Goal: Task Accomplishment & Management: Manage account settings

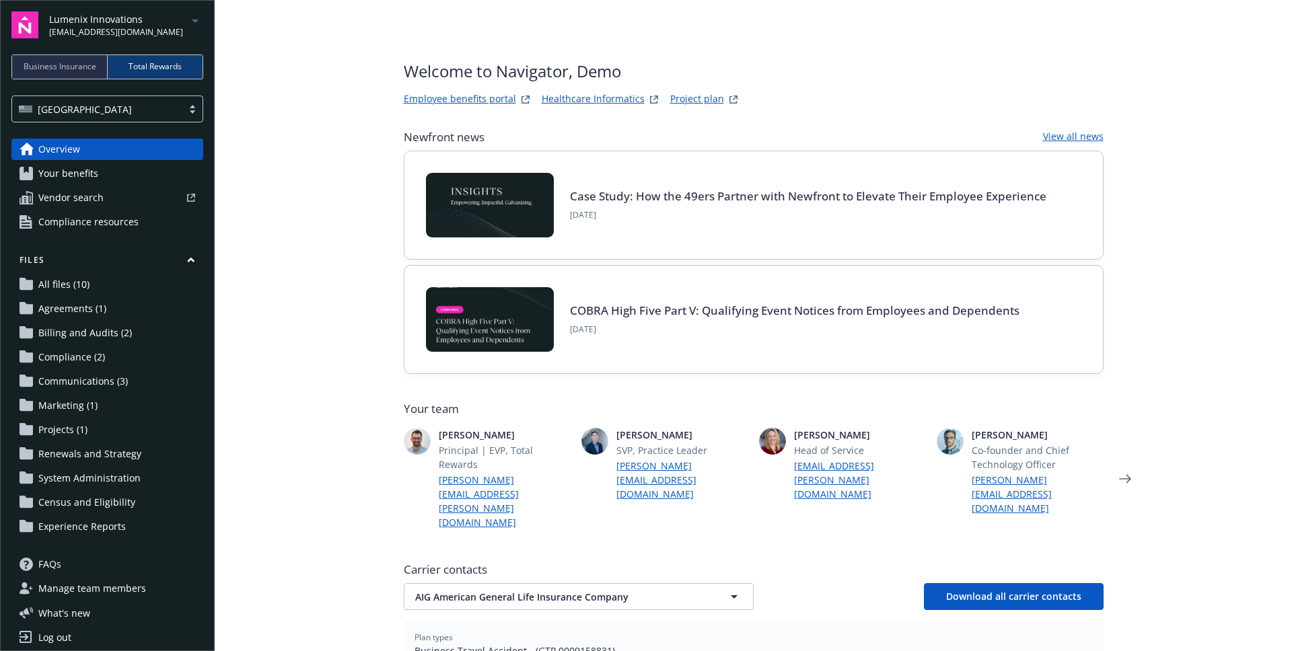
click at [260, 159] on main "Welcome to Navigator , Demo Employee benefits portal Healthcare Informatics Pro…" at bounding box center [753, 325] width 1077 height 651
click at [192, 27] on icon "arrowDropDown" at bounding box center [195, 21] width 16 height 16
click at [232, 36] on main "Welcome to Navigator , Demo Employee benefits portal Healthcare Informatics Pro…" at bounding box center [753, 325] width 1077 height 651
click at [49, 32] on span "[EMAIL_ADDRESS][DOMAIN_NAME]" at bounding box center [116, 32] width 134 height 12
click at [72, 32] on span "[EMAIL_ADDRESS][DOMAIN_NAME]" at bounding box center [116, 32] width 134 height 12
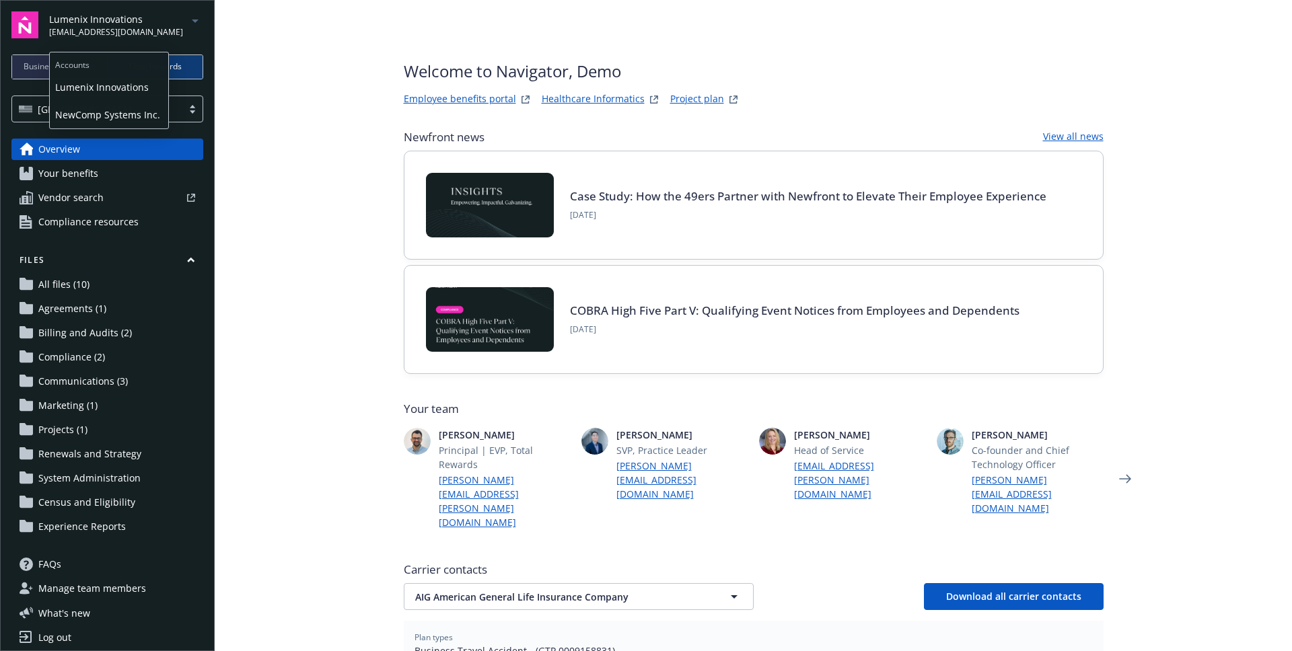
click at [72, 32] on span "[EMAIL_ADDRESS][DOMAIN_NAME]" at bounding box center [116, 32] width 134 height 12
click at [226, 84] on main "Welcome to Navigator , Demo Employee benefits portal Healthcare Informatics Pro…" at bounding box center [753, 325] width 1077 height 651
click at [44, 645] on div "Log out" at bounding box center [54, 638] width 33 height 22
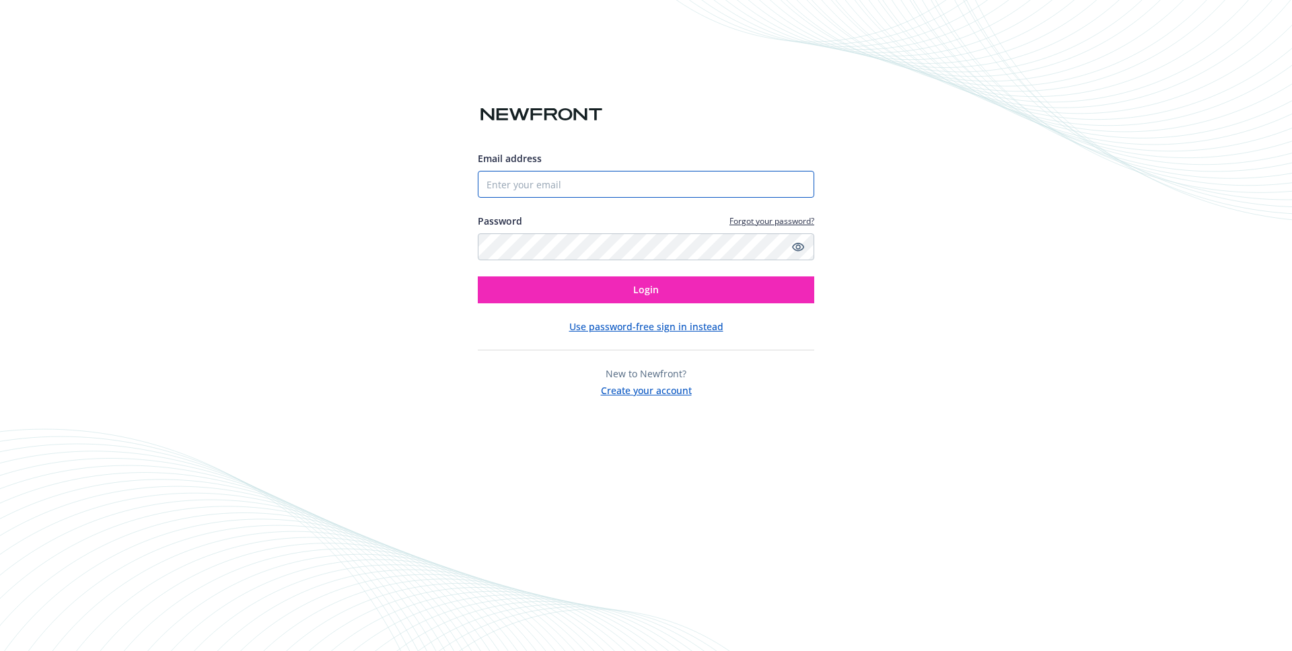
type input "luojingzhou+test@gmail.com"
click at [577, 186] on input "luojingzhou+test@gmail.com" at bounding box center [646, 184] width 336 height 27
click at [712, 293] on button "Login" at bounding box center [646, 290] width 336 height 27
